Goal: Find specific page/section: Find specific page/section

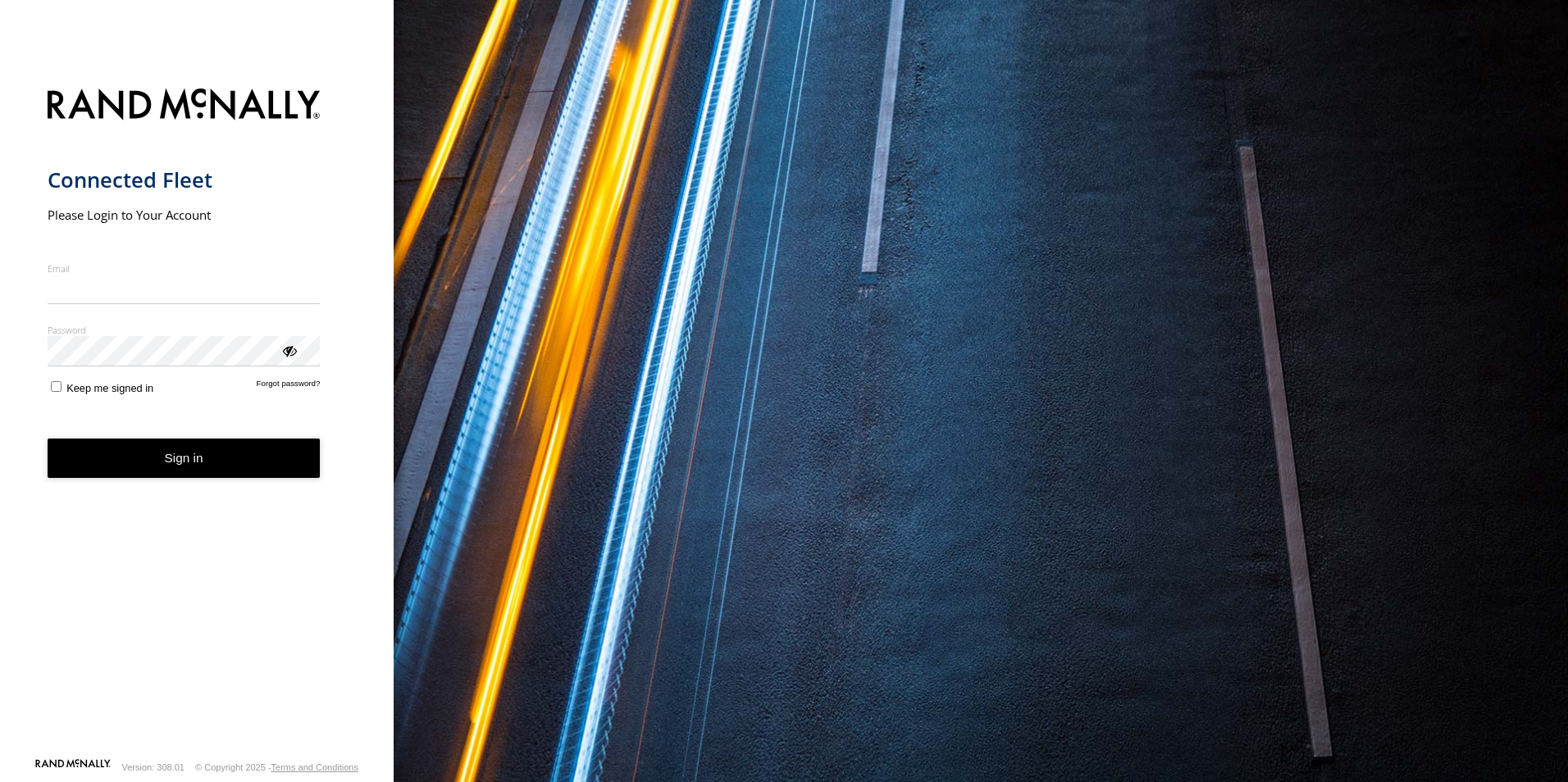
type input "**********"
click at [268, 471] on button "Sign in" at bounding box center [184, 458] width 273 height 40
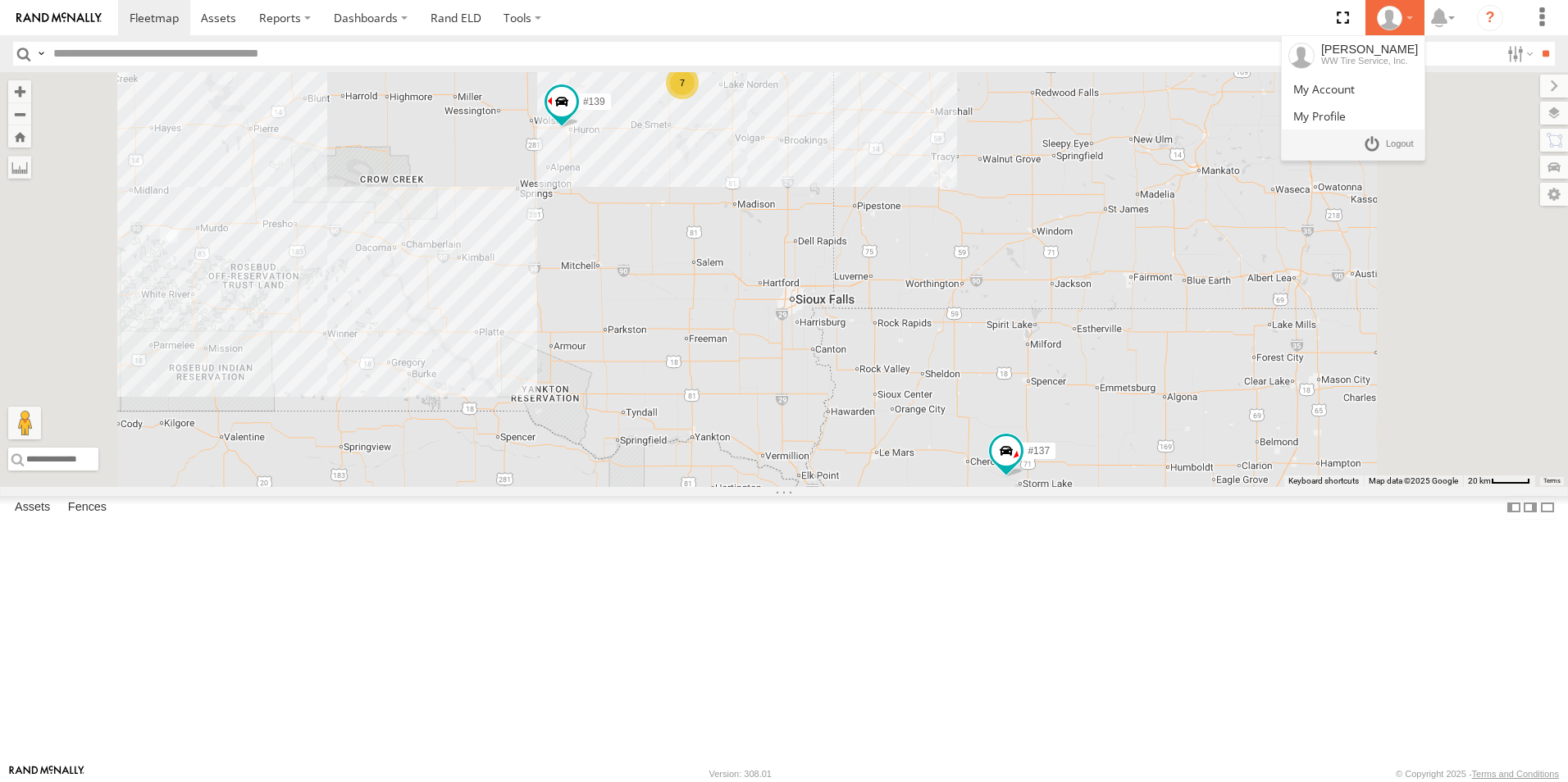
click at [1404, 20] on div at bounding box center [1394, 18] width 47 height 24
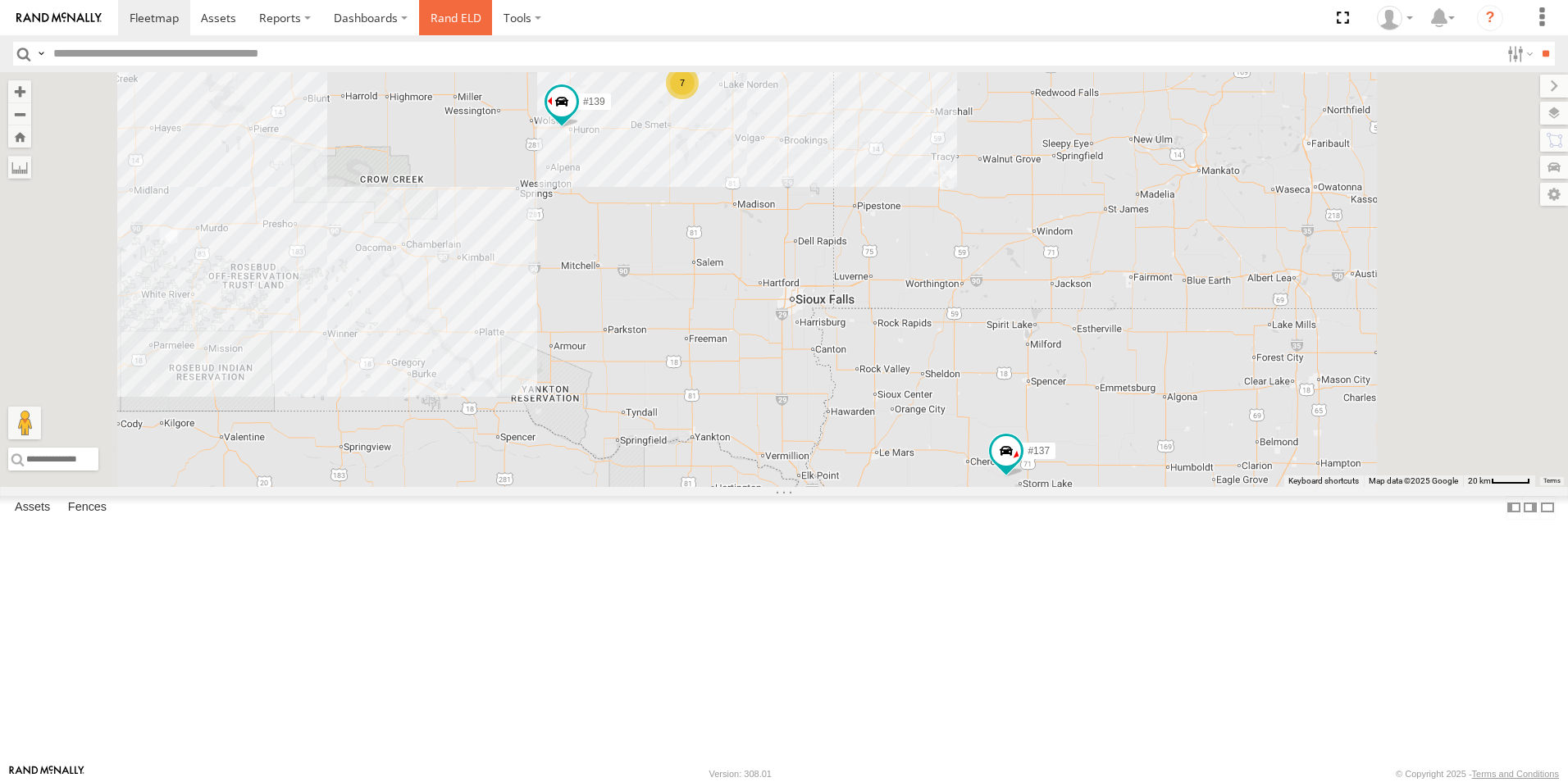
click at [458, 19] on link "Rand ELD" at bounding box center [455, 18] width 73 height 35
